Goal: Navigation & Orientation: Find specific page/section

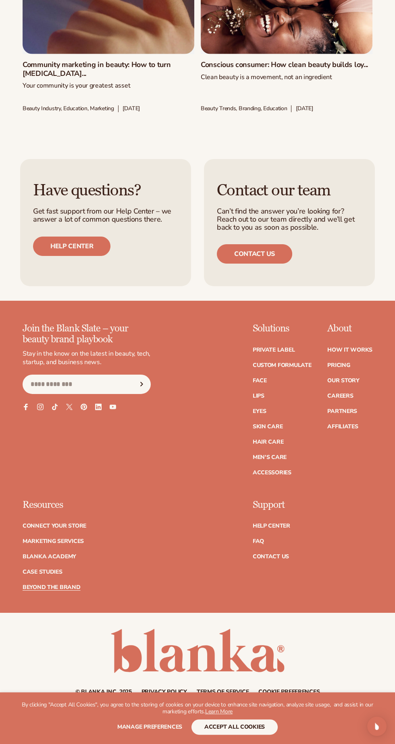
scroll to position [6768, 0]
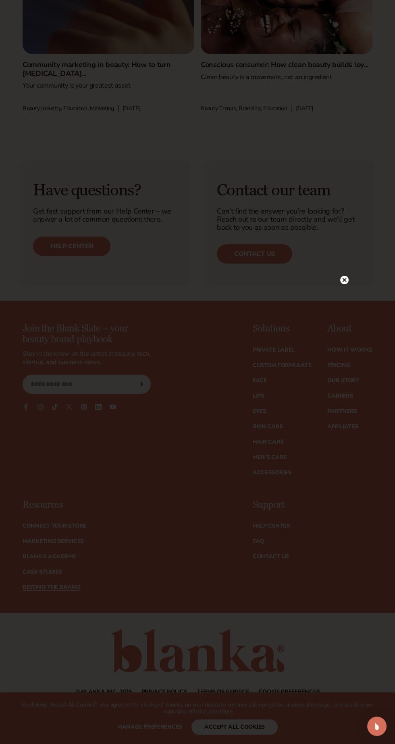
click at [345, 282] on icon at bounding box center [345, 280] width 4 height 4
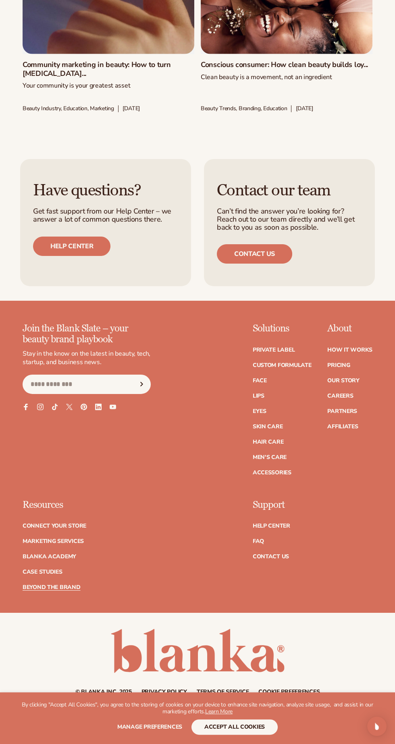
scroll to position [12426, 0]
click at [265, 383] on link "Face" at bounding box center [260, 381] width 14 height 6
click at [280, 445] on link "Hair Care" at bounding box center [268, 442] width 31 height 6
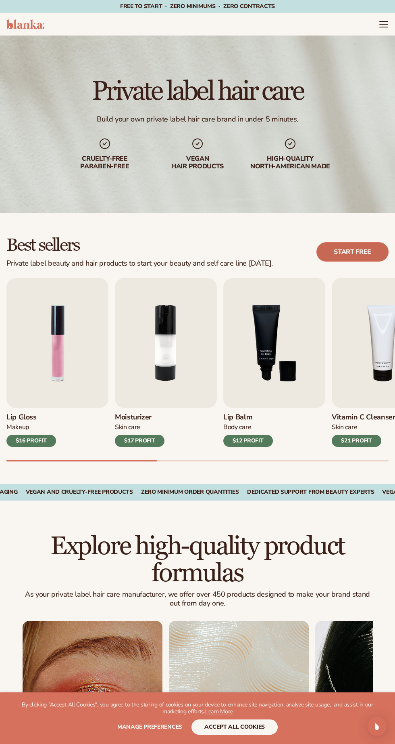
click at [378, 246] on link "Start free" at bounding box center [353, 251] width 72 height 19
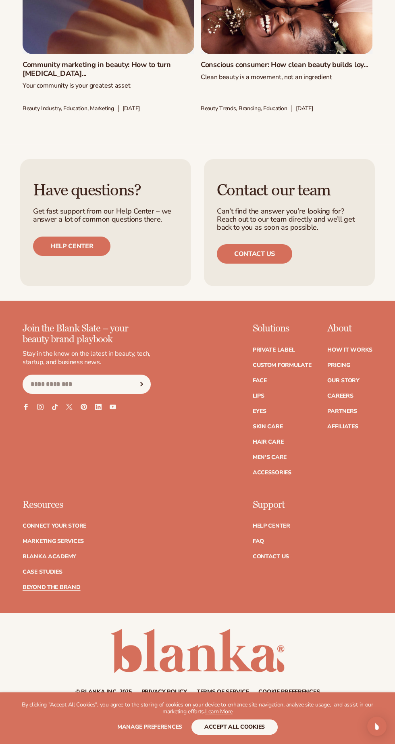
scroll to position [12426, 0]
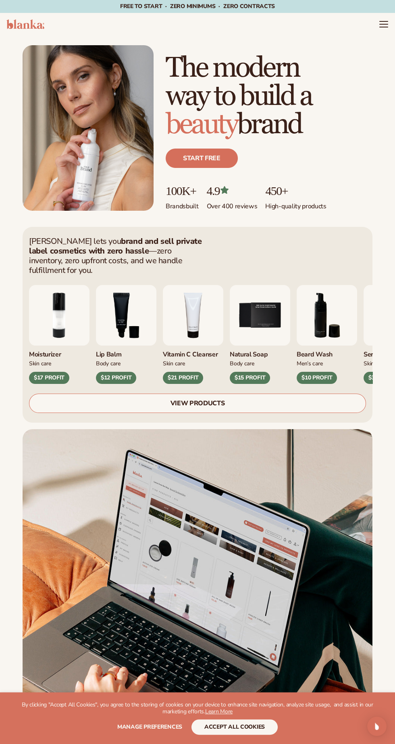
click at [266, 413] on link "VIEW PRODUCTS" at bounding box center [197, 402] width 337 height 19
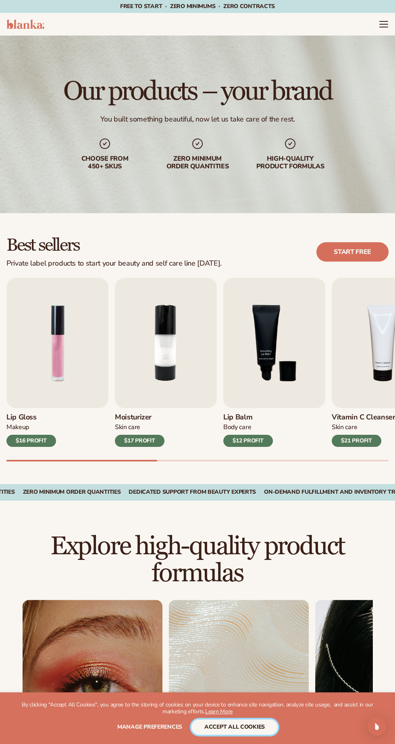
click at [262, 724] on button "accept all cookies" at bounding box center [235, 726] width 86 height 15
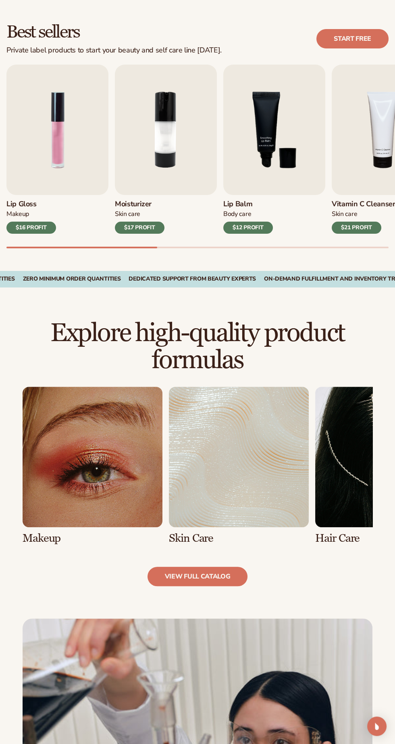
scroll to position [236, 0]
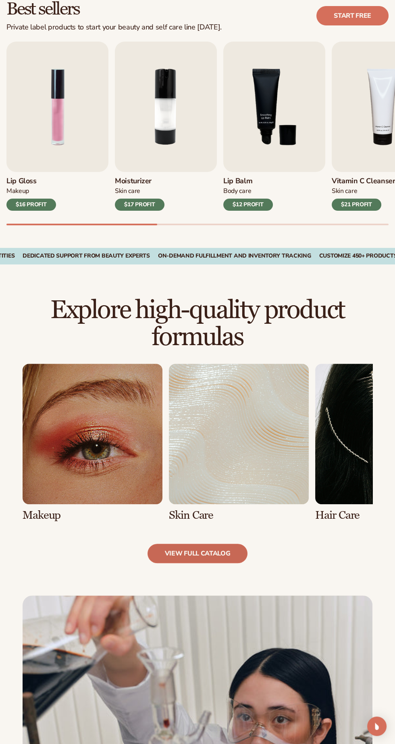
click at [221, 543] on link "view full catalog" at bounding box center [198, 552] width 100 height 19
